Goal: Transaction & Acquisition: Subscribe to service/newsletter

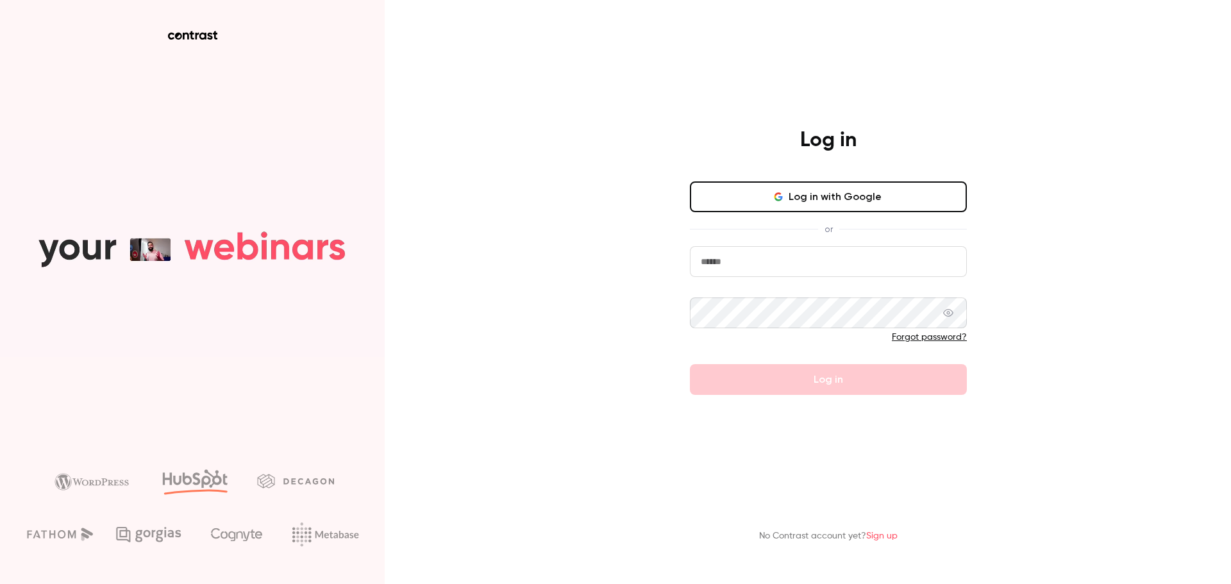
type input "**********"
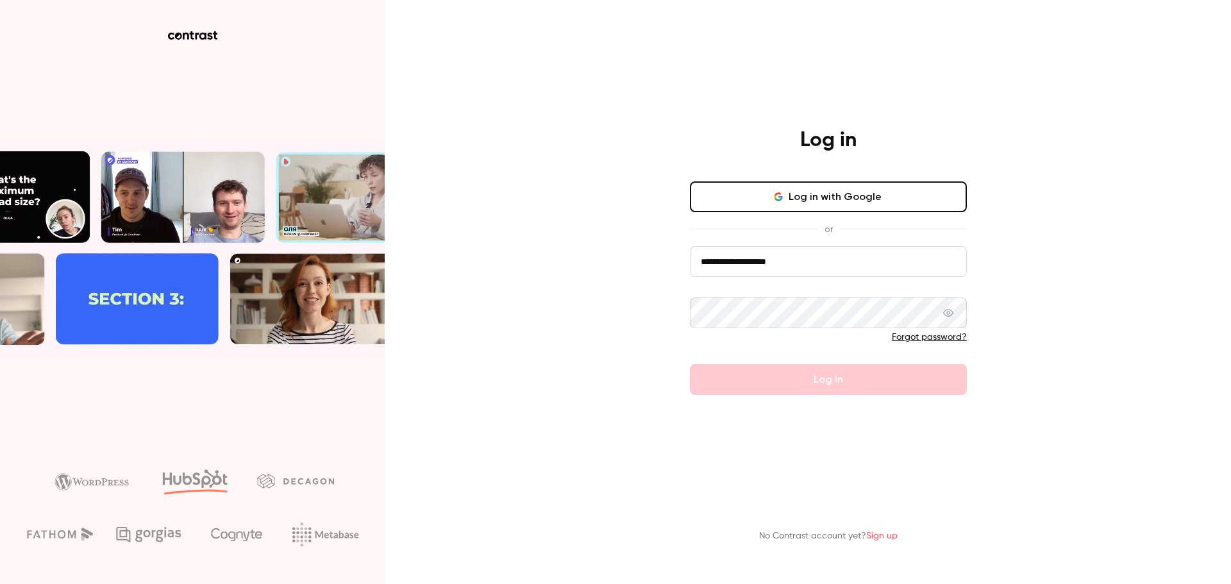
click at [840, 335] on div "Forgot password?" at bounding box center [828, 337] width 277 height 13
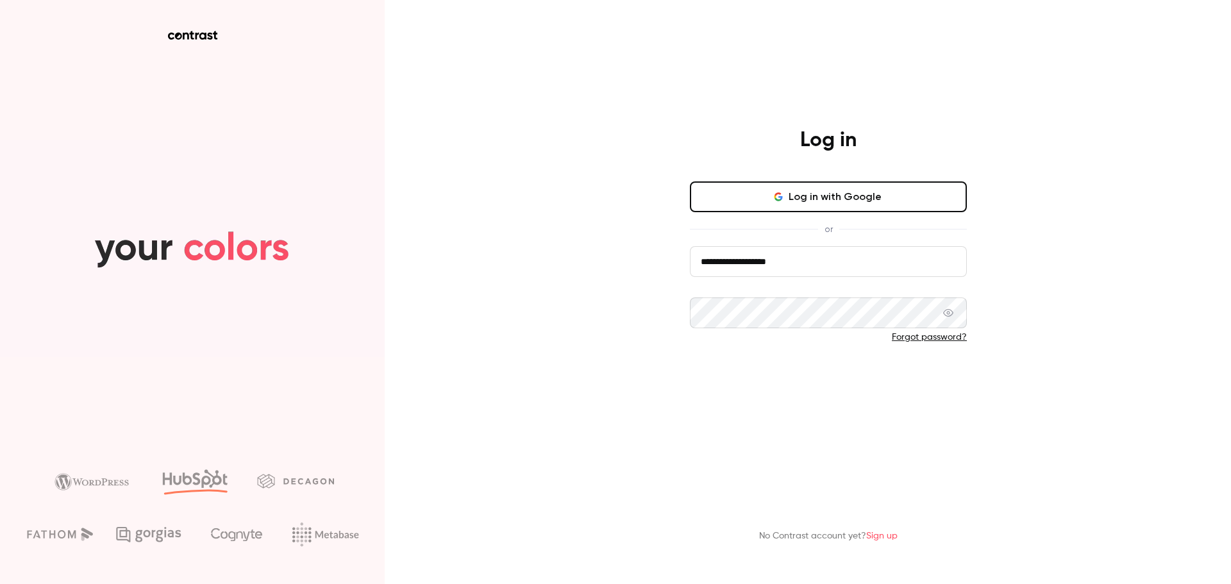
click at [833, 389] on button "Log in" at bounding box center [828, 379] width 277 height 31
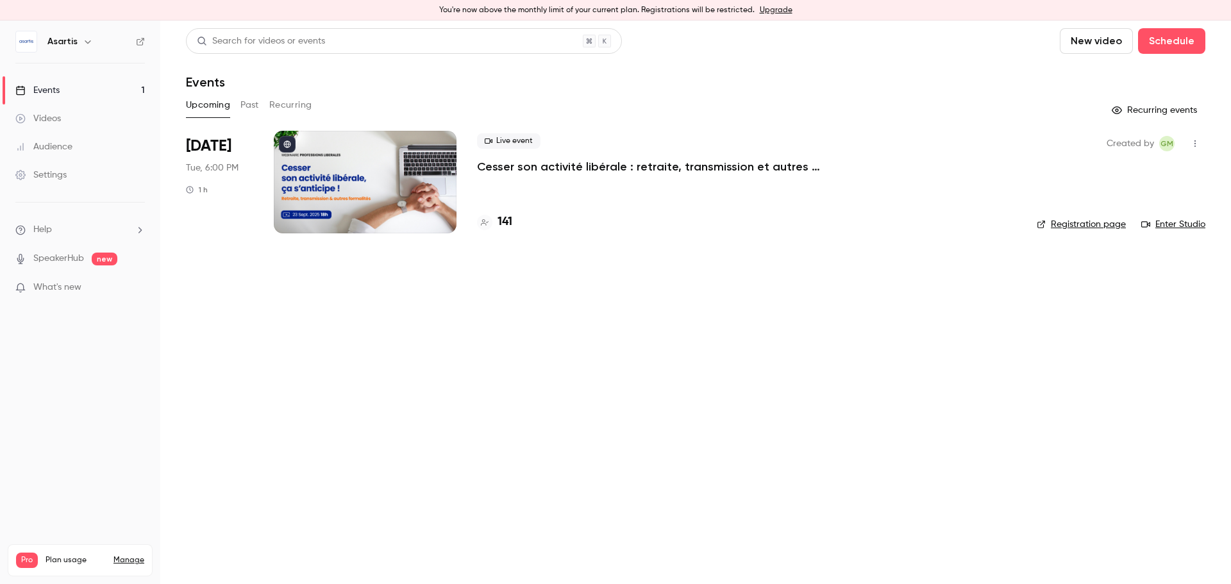
click at [83, 42] on icon "button" at bounding box center [88, 42] width 10 height 10
click at [96, 146] on link "Billing Pro" at bounding box center [107, 139] width 192 height 36
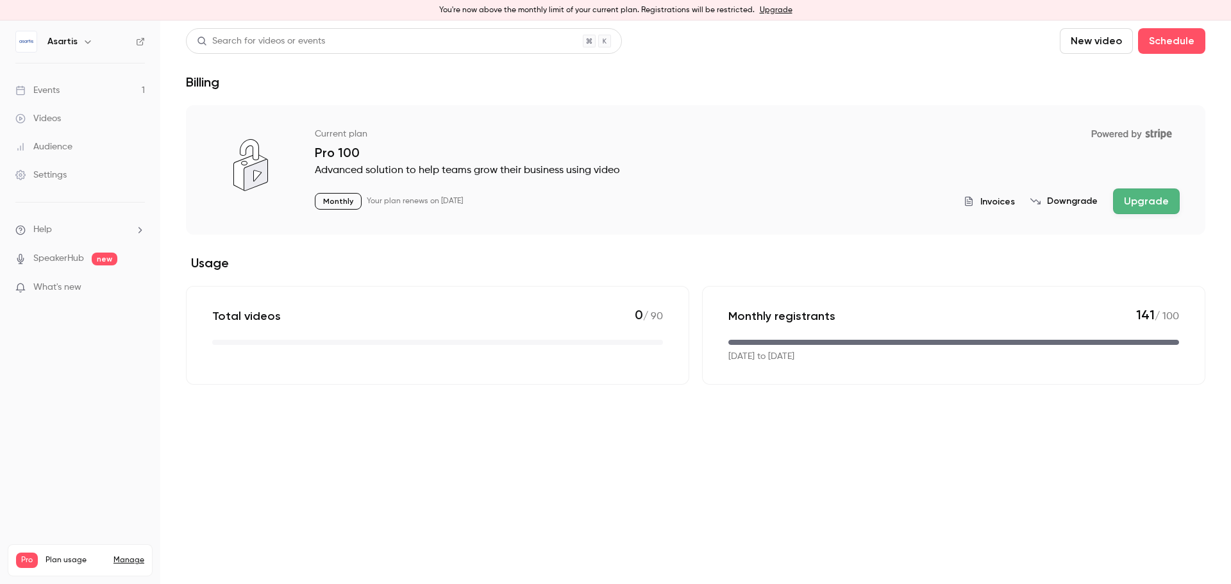
click at [1147, 195] on button "Upgrade" at bounding box center [1146, 201] width 67 height 26
